Goal: Task Accomplishment & Management: Manage account settings

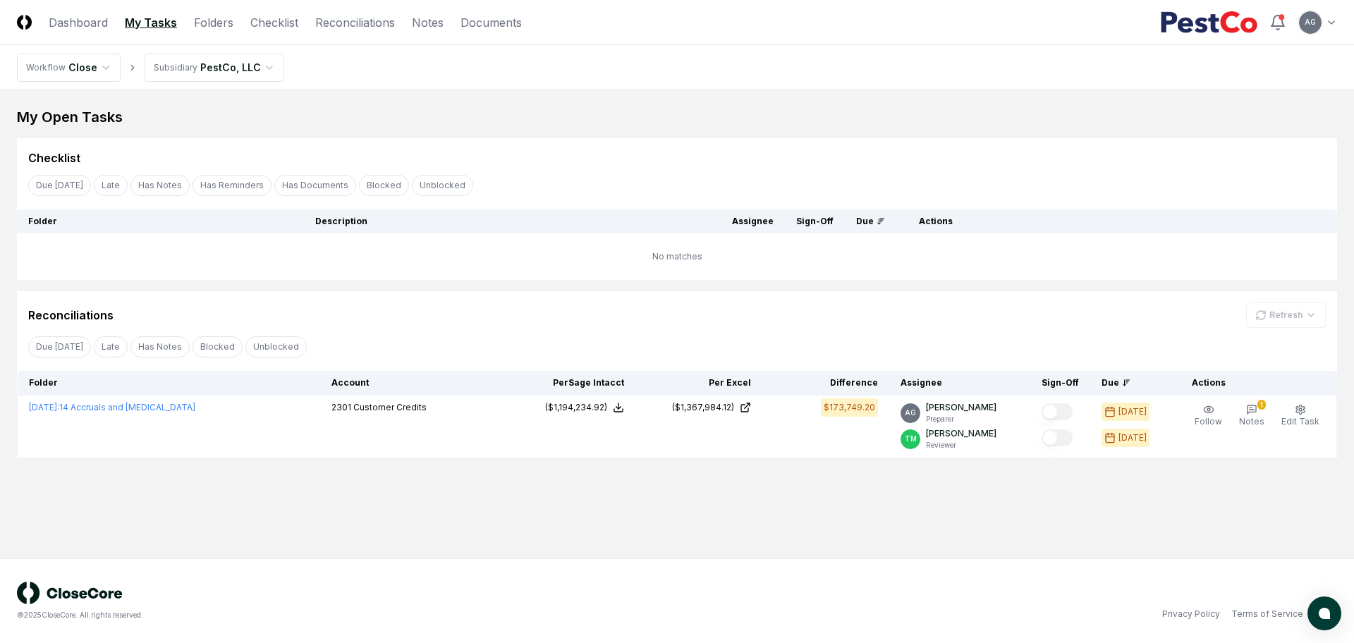
click at [491, 130] on div "My Open Tasks Cancel Reassign Checklist Due [DATE] Late Has Notes Has Reminders…" at bounding box center [677, 282] width 1320 height 351
click at [278, 30] on link "Checklist" at bounding box center [274, 22] width 48 height 17
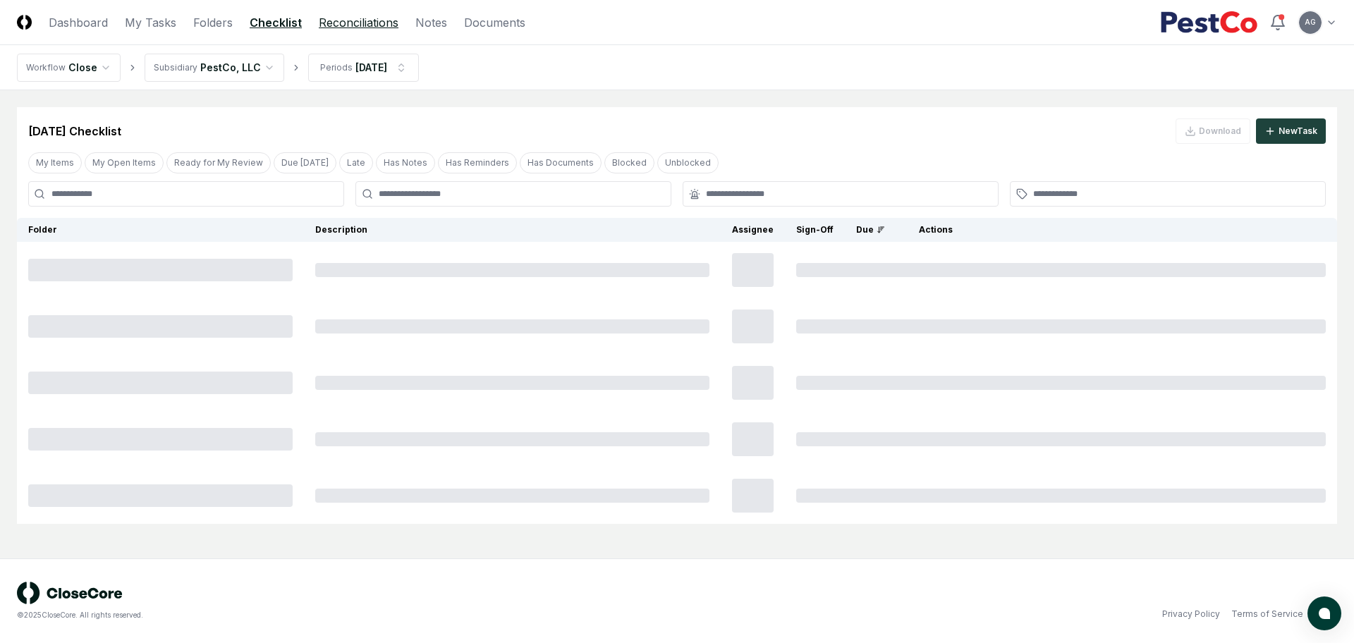
click at [360, 27] on link "Reconciliations" at bounding box center [359, 22] width 80 height 17
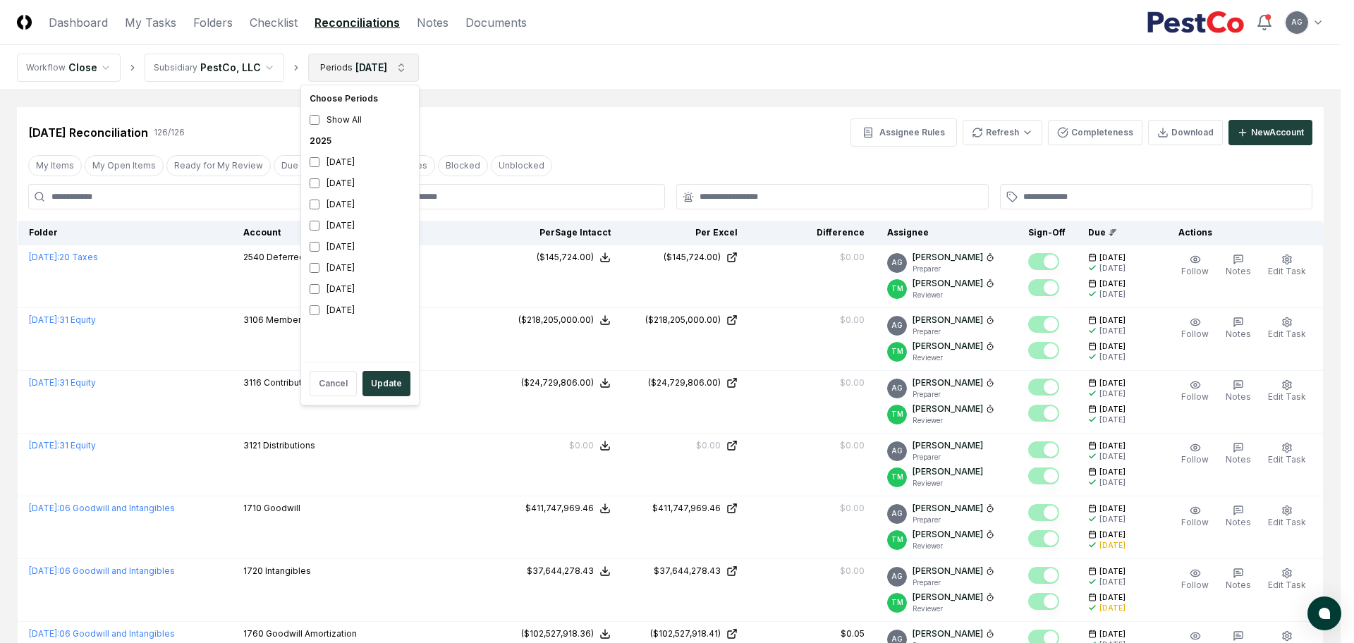
click at [389, 377] on button "Update" at bounding box center [386, 383] width 48 height 25
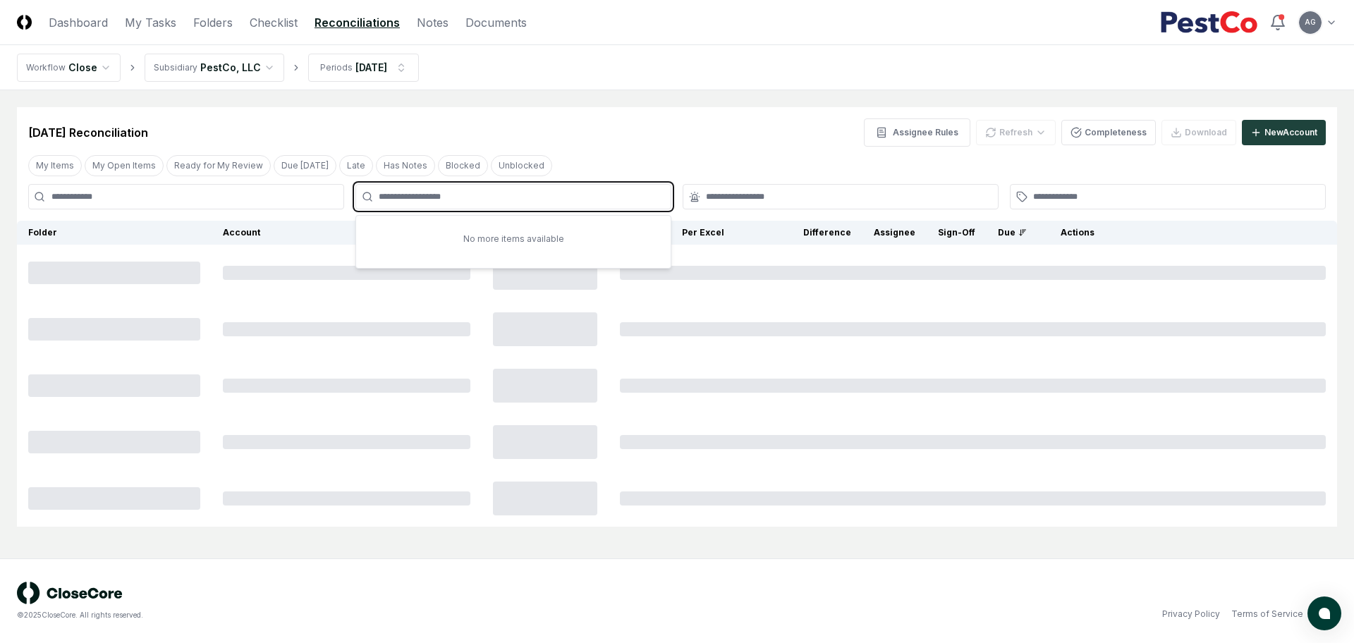
click at [454, 198] on input "text" at bounding box center [520, 196] width 283 height 13
type input "****"
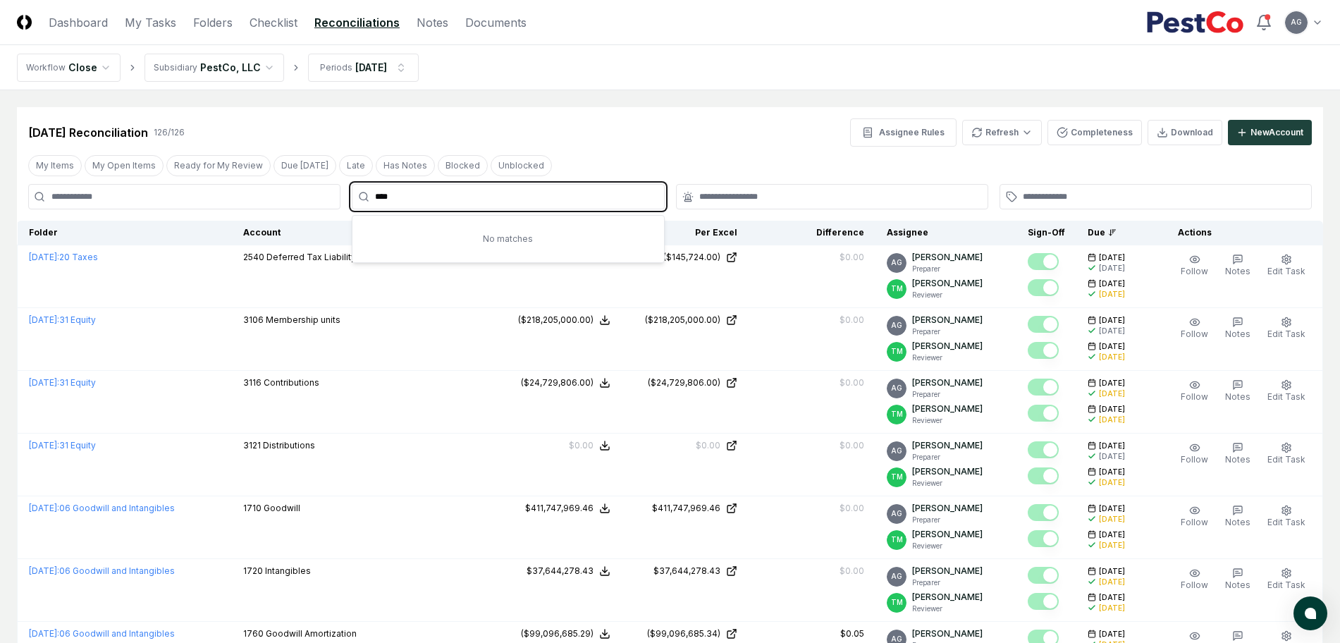
drag, startPoint x: 441, startPoint y: 198, endPoint x: 363, endPoint y: 200, distance: 78.3
click at [363, 200] on div "****" at bounding box center [508, 196] width 312 height 25
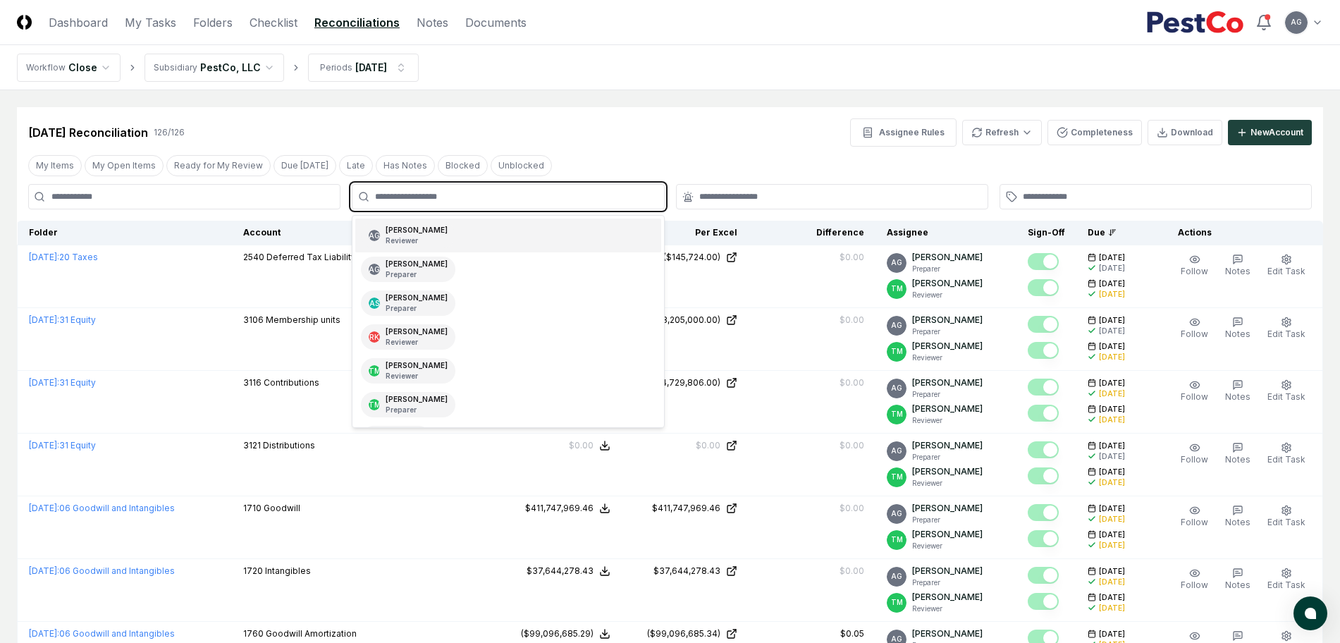
click at [419, 230] on div "[PERSON_NAME] Reviewer" at bounding box center [417, 235] width 62 height 21
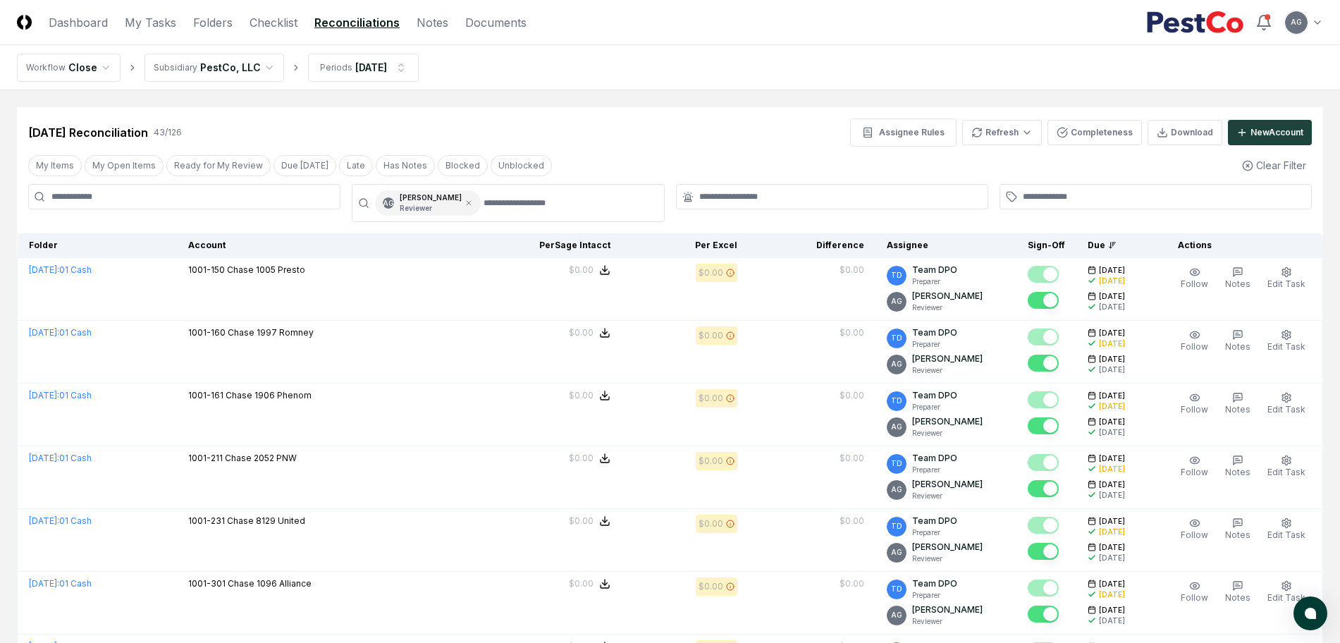
click at [641, 42] on header "CloseCore Dashboard My Tasks Folders Checklist Reconciliations Notes Documents …" at bounding box center [670, 22] width 1340 height 45
click at [473, 207] on icon at bounding box center [469, 203] width 8 height 8
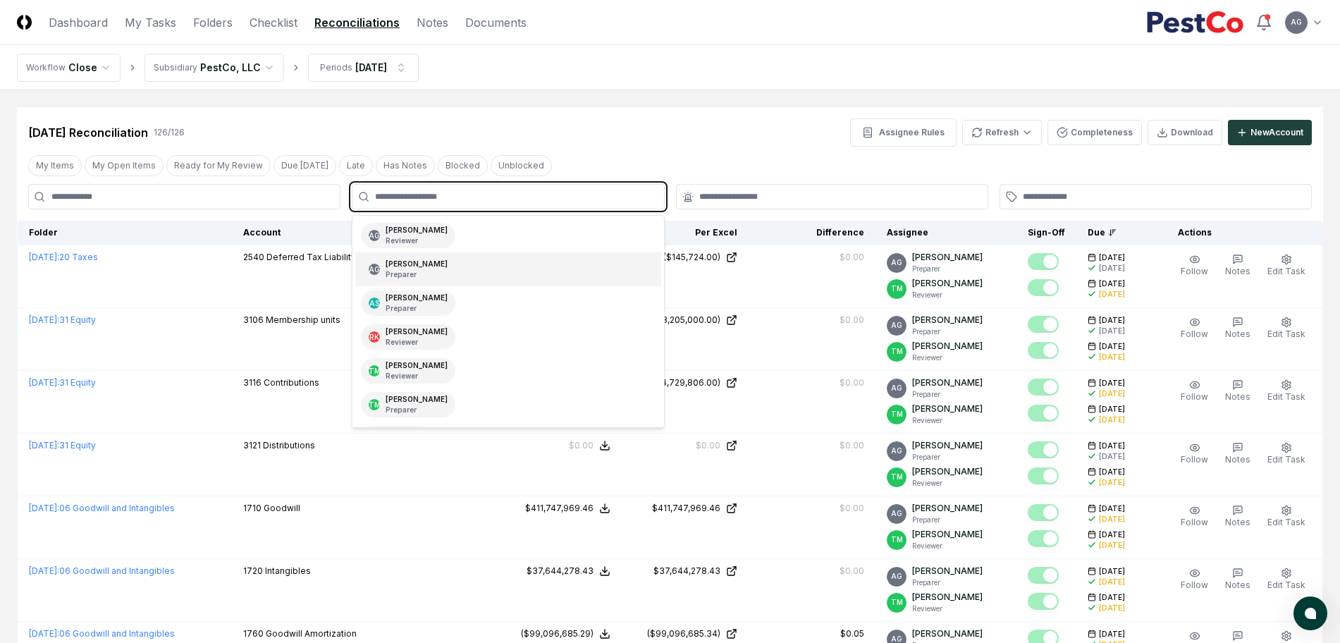
click at [470, 200] on input "text" at bounding box center [515, 196] width 280 height 13
click at [482, 274] on div "AG [PERSON_NAME] Preparer" at bounding box center [507, 269] width 305 height 34
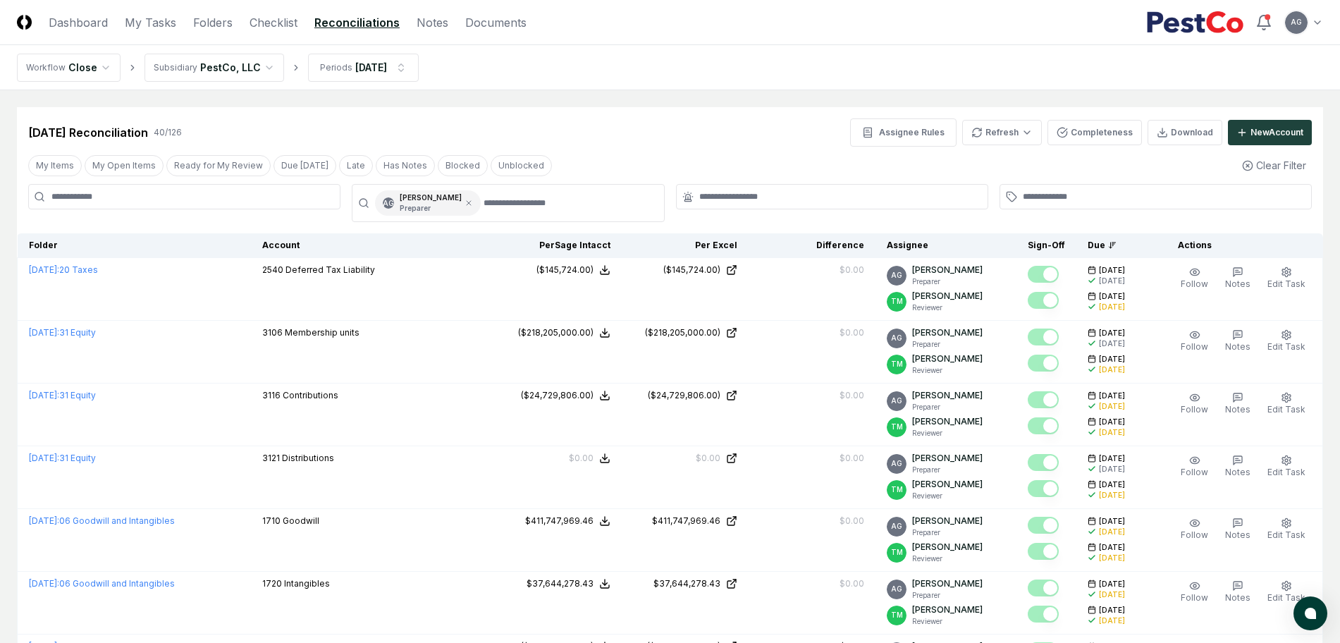
click at [289, 18] on link "Checklist" at bounding box center [274, 22] width 48 height 17
